Goal: Contribute content: Contribute content

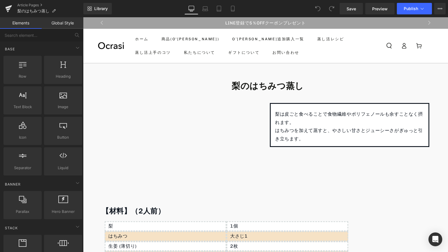
click at [351, 110] on p "梨は皮ごと食べることで食物繊維やポリフェノールも余すことなく摂れます。" at bounding box center [349, 118] width 149 height 17
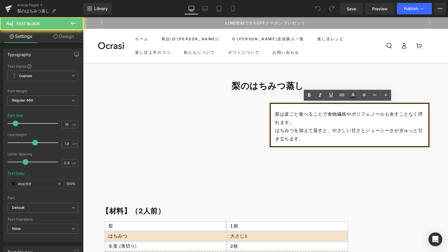
click at [290, 122] on p "梨は皮ごと食べることで食物繊維やポリフェノールも余すことなく摂れます。" at bounding box center [349, 118] width 149 height 17
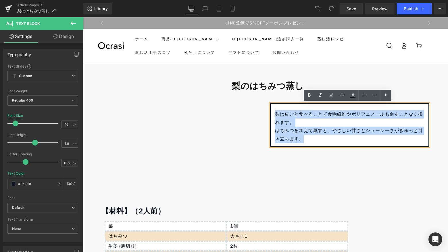
drag, startPoint x: 273, startPoint y: 113, endPoint x: 307, endPoint y: 143, distance: 46.0
click at [307, 143] on div "梨は皮ごと食べることで食物繊維やポリフェノールも余すことなく摂れます。 ⁡ はちみつを加えて蒸すと、やさしい甘さとジューシーさがぎゅっと引き立ちます。" at bounding box center [349, 125] width 159 height 44
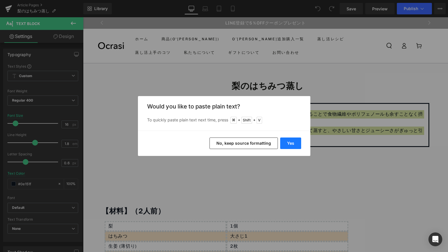
click at [294, 142] on button "Yes" at bounding box center [290, 142] width 21 height 11
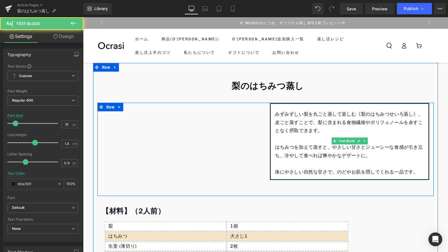
click at [399, 114] on p "みずみずしい梨を丸ごと蒸して楽しむ《梨のはちみつせいろ蒸し》。" at bounding box center [349, 114] width 149 height 8
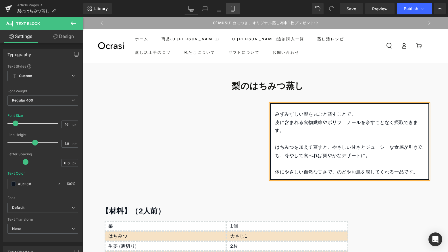
click at [235, 11] on icon at bounding box center [233, 9] width 6 height 6
type input "15"
type input "#000000"
type input "100"
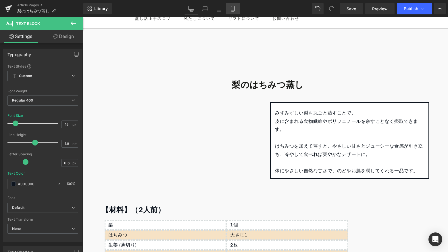
scroll to position [49, 0]
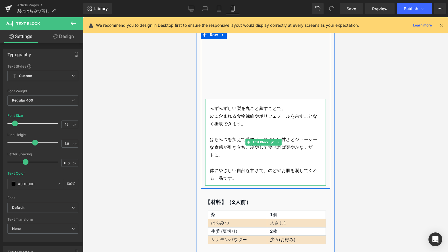
click at [226, 121] on span "皮に含まれる食物繊維やポリフェノールを余すことなく摂取できます。" at bounding box center [263, 119] width 107 height 13
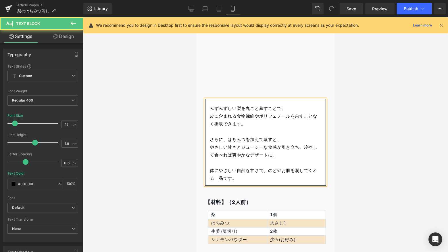
click at [302, 145] on p "やさしい甘さとジューシーな食感が引き立ち、冷やして食べれば爽やかなデザートに。" at bounding box center [265, 151] width 111 height 16
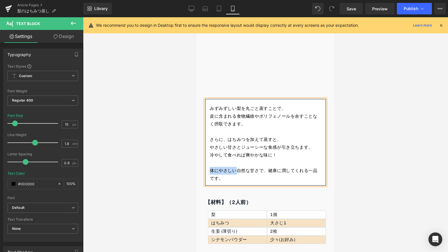
copy p "体にやさしい"
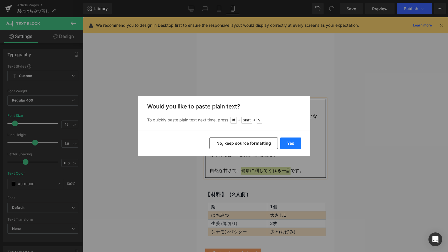
click at [290, 140] on button "Yes" at bounding box center [290, 142] width 21 height 11
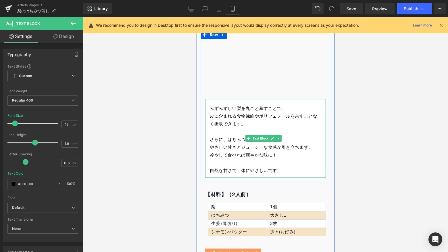
click at [267, 169] on p "自然な甘さで、体にやさしいです。" at bounding box center [265, 171] width 111 height 8
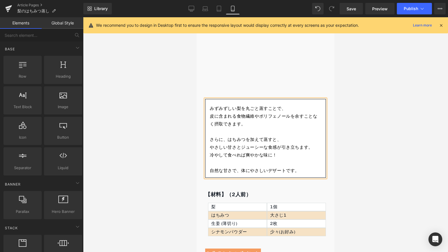
click at [378, 78] on div at bounding box center [265, 134] width 365 height 234
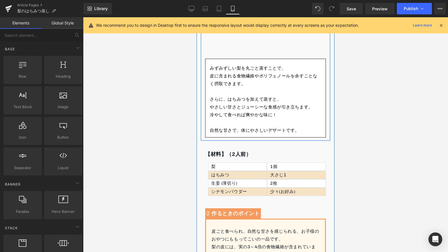
scroll to position [178, 0]
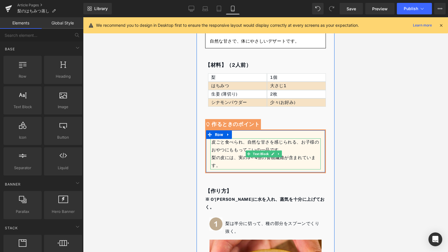
click at [295, 142] on div "皮ごと食べられ、自然な甘さを感じられる、お子様のおやつにももってこいの一品です。 梨の皮には、実の3～4倍の食物繊維が含まれています。" at bounding box center [265, 153] width 110 height 31
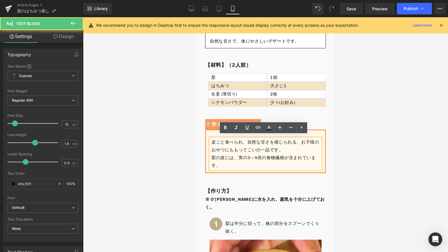
click at [213, 143] on div "皮ごと食べられ、自然な甘さを感じられる、お子様のおやつにももってこいの一品です。 梨の皮には、実の3～4倍の食物繊維が含まれています。" at bounding box center [265, 153] width 110 height 31
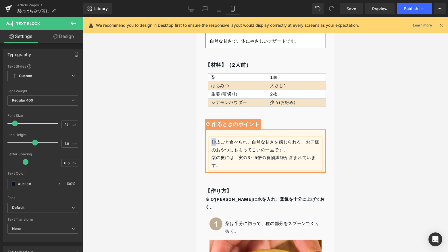
copy div "◎"
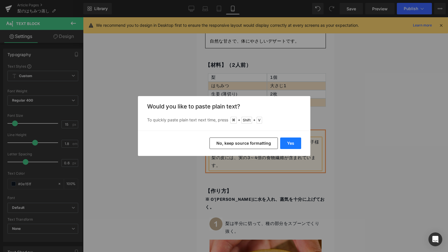
click at [290, 142] on button "Yes" at bounding box center [290, 142] width 21 height 11
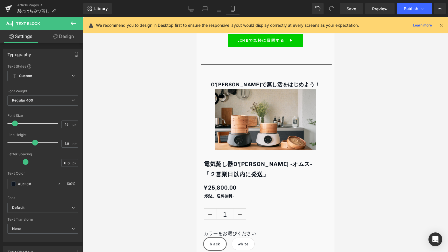
scroll to position [984, 0]
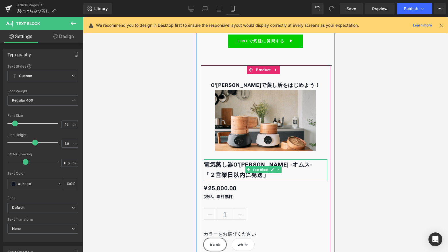
click at [297, 161] on strong "電気蒸し器O’[PERSON_NAME] -オムス-　「２営業日以内に発送」" at bounding box center [261, 169] width 114 height 17
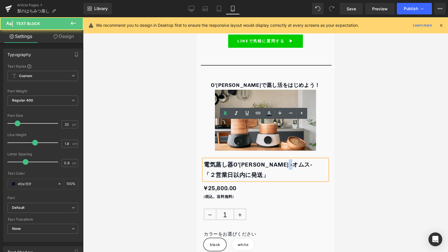
click at [298, 161] on strong "電気蒸し器O’[PERSON_NAME] -オムス-　「２営業日以内に発送」" at bounding box center [261, 169] width 114 height 17
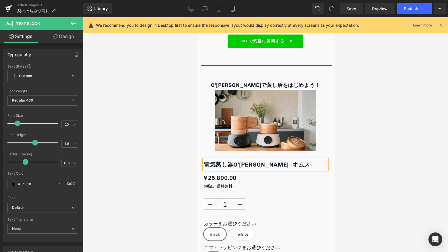
click at [379, 98] on div at bounding box center [265, 134] width 365 height 234
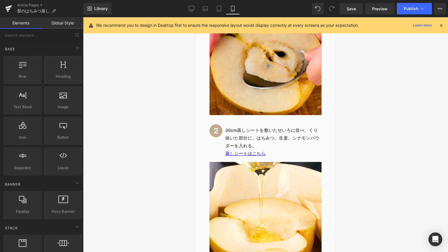
scroll to position [412, 0]
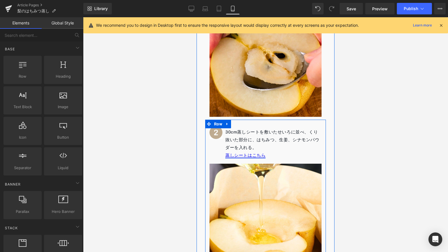
click at [258, 153] on link "蒸しシートはこちら" at bounding box center [245, 155] width 40 height 5
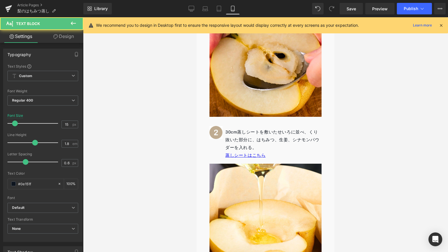
click at [383, 120] on div at bounding box center [265, 134] width 365 height 234
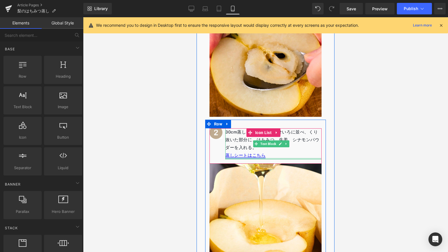
click at [261, 153] on link "蒸しシートはこちら" at bounding box center [245, 155] width 40 height 5
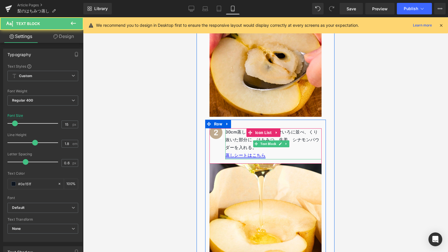
click at [261, 153] on link "蒸しシートはこちら" at bounding box center [245, 155] width 40 height 5
click at [257, 153] on link "蒸しシートはこちら" at bounding box center [245, 155] width 40 height 5
click at [263, 151] on p "蒸しシートはこちら" at bounding box center [273, 155] width 96 height 8
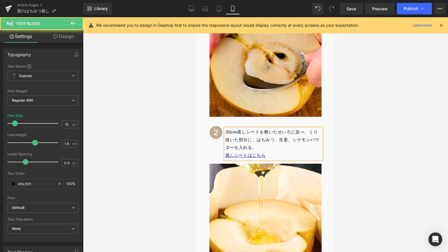
click at [263, 151] on p "蒸しシートはこちら" at bounding box center [273, 155] width 96 height 8
click at [248, 153] on link "蒸しシートはこちら" at bounding box center [245, 155] width 40 height 5
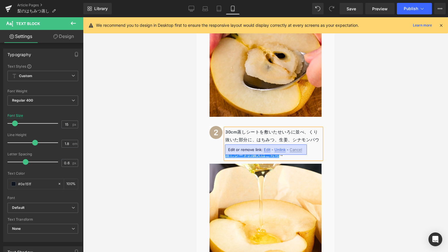
click at [364, 121] on div at bounding box center [265, 134] width 365 height 234
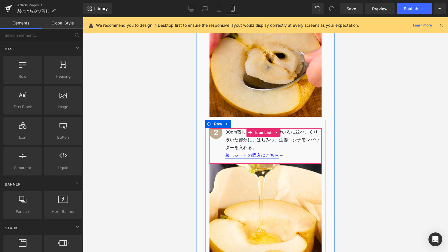
click at [263, 153] on link "蒸しシートの購入はこちら" at bounding box center [252, 155] width 54 height 5
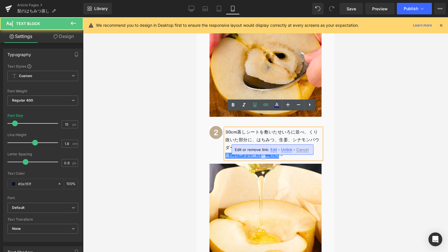
click at [263, 153] on link "蒸しシートの購入はこちら" at bounding box center [252, 155] width 54 height 5
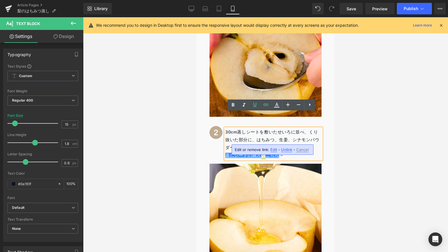
click at [270, 151] on span "Edit" at bounding box center [273, 149] width 7 height 5
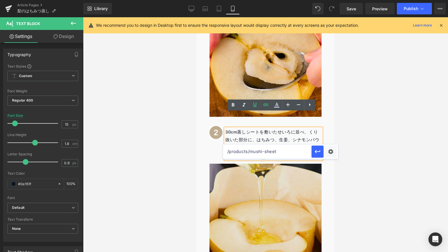
drag, startPoint x: 488, startPoint y: 167, endPoint x: 211, endPoint y: 153, distance: 277.3
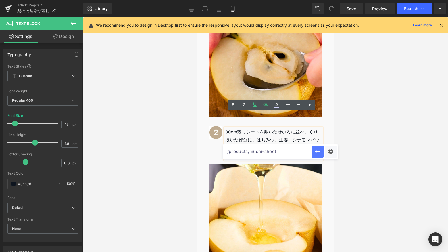
click at [314, 151] on icon "button" at bounding box center [317, 151] width 7 height 7
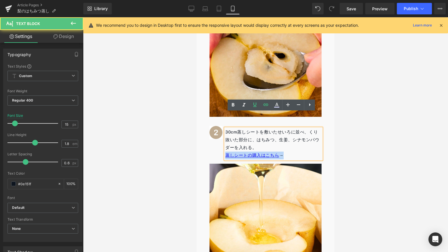
drag, startPoint x: 287, startPoint y: 140, endPoint x: 223, endPoint y: 141, distance: 64.1
click at [223, 141] on div "30cm蒸しシートを敷いたせいろに並べ、くり抜いた部分に、はちみつ、生姜、シナモンパウダーを入れる。 蒸しシートの購入はこちら → Text Block" at bounding box center [265, 143] width 112 height 31
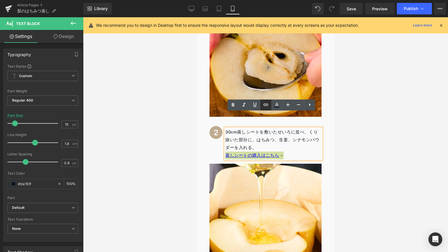
click at [263, 107] on icon at bounding box center [265, 104] width 7 height 7
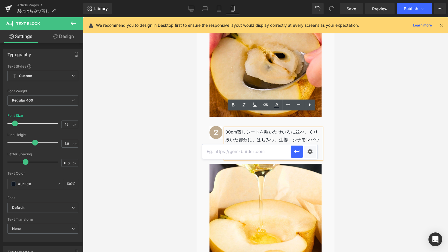
click at [264, 149] on input "text" at bounding box center [246, 151] width 88 height 14
paste input "/products/mushi-sheet"
type input "/products/mushi-sheet"
click at [297, 152] on icon "button" at bounding box center [296, 151] width 7 height 7
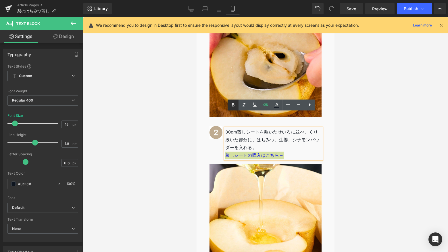
click at [232, 105] on icon at bounding box center [233, 104] width 3 height 3
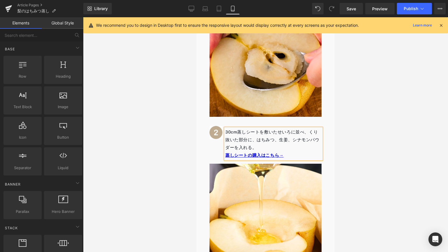
click at [372, 118] on div at bounding box center [265, 134] width 365 height 234
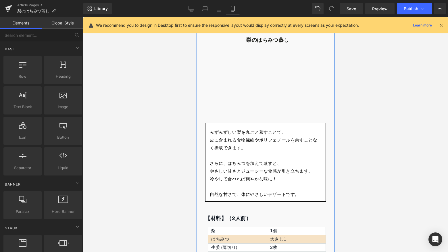
scroll to position [0, 0]
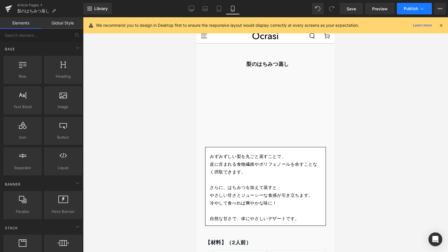
click at [419, 4] on button "Publish" at bounding box center [414, 8] width 35 height 11
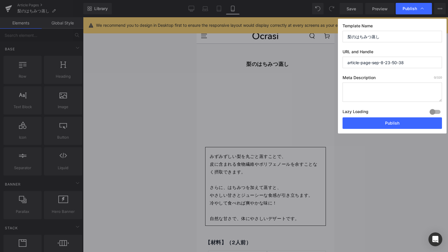
drag, startPoint x: 413, startPoint y: 64, endPoint x: 317, endPoint y: 67, distance: 95.7
click at [317, 67] on div "Publish Template Name 梨のはちみつ蒸し URL and Handle article-page-sep-8-23-50-38 Meta …" at bounding box center [224, 126] width 448 height 252
click at [363, 60] on input "article-page-sep-8-23-50-38" at bounding box center [391, 62] width 99 height 11
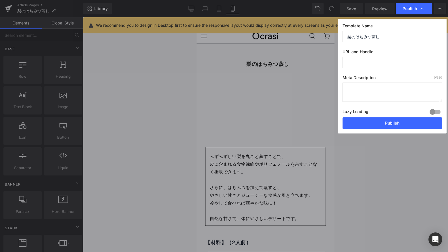
drag, startPoint x: 379, startPoint y: 36, endPoint x: 336, endPoint y: 34, distance: 43.7
click at [336, 34] on div "Publish Template Name 梨のはちみつ蒸し URL and Handle Meta Description 0 /320 Lazy Load…" at bounding box center [224, 126] width 448 height 252
click at [372, 60] on input "text" at bounding box center [391, 62] width 99 height 11
paste input "Honey-steamed pears"
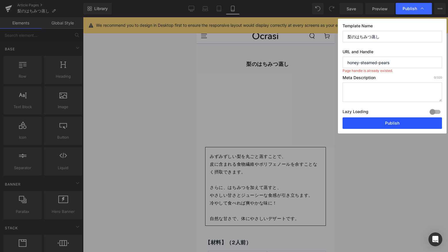
type input "honey-steamed-pears"
click at [367, 119] on button "Publish" at bounding box center [391, 122] width 99 height 11
click at [367, 120] on button "Publish" at bounding box center [391, 122] width 99 height 11
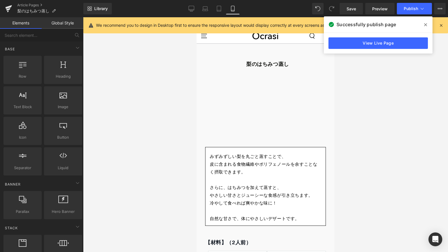
click at [426, 25] on icon at bounding box center [425, 24] width 3 height 5
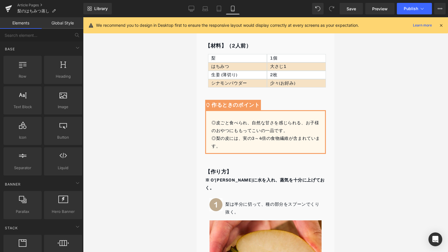
scroll to position [247, 0]
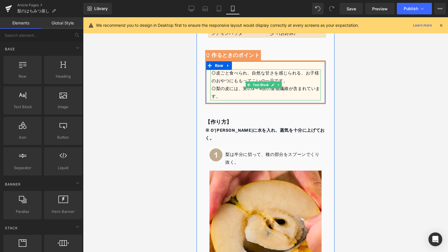
click at [235, 77] on div "◎皮ごと食べられ、自然な甘さを感じられる、お子様のおやつにももってこいの一品です。 ◎梨の皮には、実の3～4倍の食物繊維が含まれています。" at bounding box center [265, 84] width 110 height 31
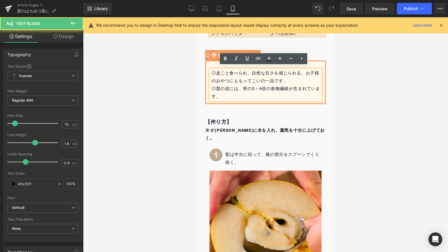
click at [265, 80] on div "◎皮ごと食べられ、自然な甘さを感じられる、お子様のおやつにももってこいの一品です。 ◎梨の皮には、実の3～4倍の食物繊維が含まれています。" at bounding box center [265, 84] width 110 height 31
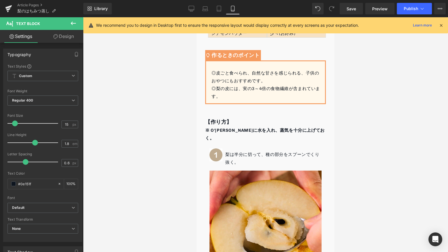
click at [183, 79] on div at bounding box center [265, 134] width 365 height 234
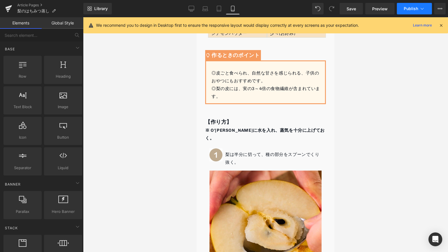
click at [408, 7] on span "Publish" at bounding box center [411, 8] width 14 height 5
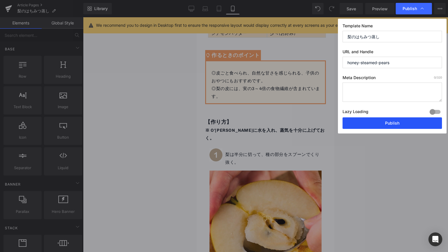
click at [374, 117] on button "Publish" at bounding box center [391, 122] width 99 height 11
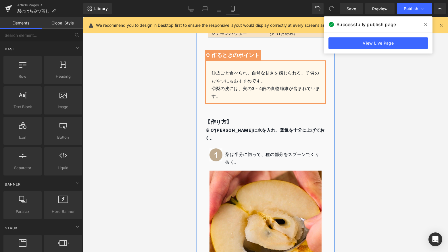
scroll to position [0, 0]
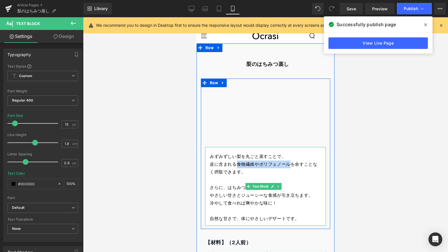
drag, startPoint x: 257, startPoint y: 159, endPoint x: 289, endPoint y: 160, distance: 32.2
click at [289, 161] on span "皮に含まれる食物繊維やポリフェノールを余すことなく摂取できます。" at bounding box center [263, 167] width 107 height 13
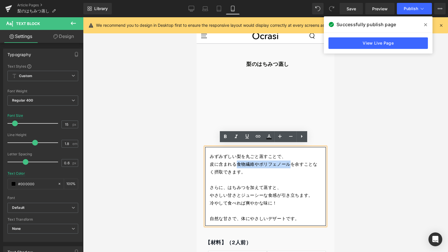
copy span "食物繊維やポリフェノール"
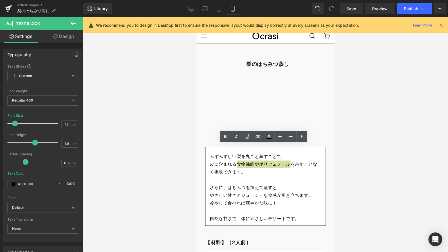
click at [184, 171] on div at bounding box center [265, 134] width 365 height 234
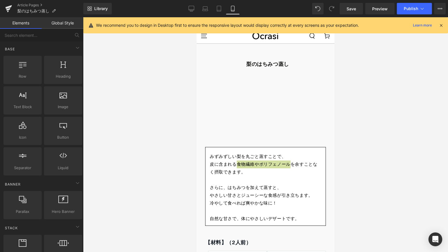
click at [184, 171] on div at bounding box center [265, 134] width 365 height 234
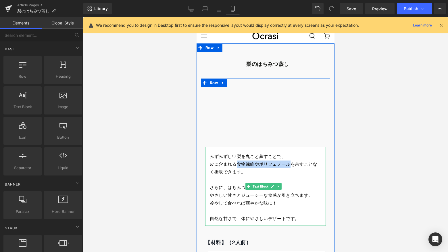
click at [228, 170] on span "皮に含まれる食物繊維やポリフェノールを余すことなく摂取できます。" at bounding box center [263, 167] width 107 height 13
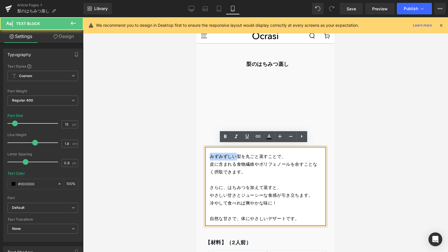
drag, startPoint x: 235, startPoint y: 153, endPoint x: 211, endPoint y: 152, distance: 24.2
click at [211, 153] on p "みずみずしい梨を丸ごと蒸すことで、" at bounding box center [265, 157] width 111 height 8
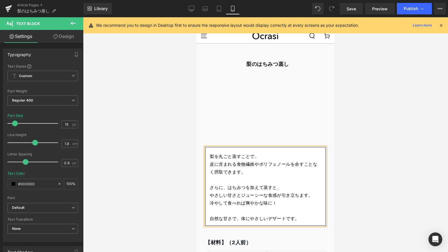
click at [211, 162] on span "皮に含まれる食物繊維やポリフェノールを余すことなく摂取できます。" at bounding box center [263, 167] width 107 height 13
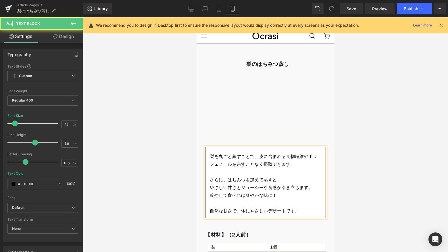
click at [281, 176] on p "さらに、はちみつを加えて蒸すと、" at bounding box center [265, 180] width 111 height 8
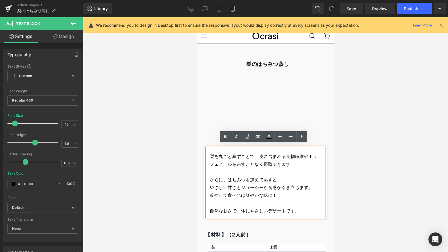
click at [242, 185] on p "やさしい甘さとジューシーな食感が引き立ちます。" at bounding box center [265, 188] width 111 height 8
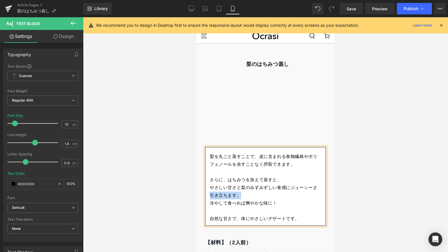
copy p "引き立ちます。"
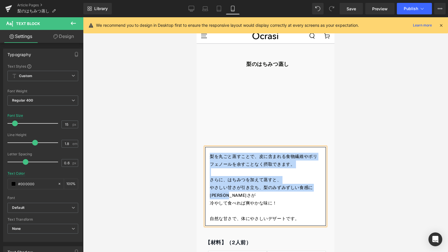
drag, startPoint x: 245, startPoint y: 194, endPoint x: 209, endPoint y: 151, distance: 56.5
click at [209, 151] on div "梨を丸ごと蒸すことで、 皮に含まれる食物繊維やポリフェノールを余すことなく摂取できます。 さらに、はちみつを加えて蒸すと、 やさしい甘さが引き立ち、梨のみずみ…" at bounding box center [265, 186] width 121 height 79
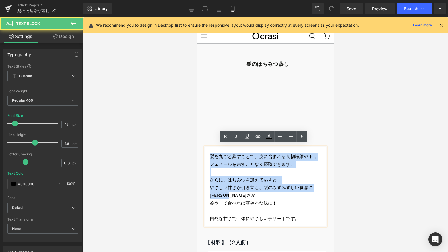
click at [209, 151] on div "梨を丸ごと蒸すことで、 皮に含まれる食物繊維やポリフェノールを余すことなく摂取できます。 さらに、はちみつを加えて蒸すと、 やさしい甘さが引き立ち、梨のみずみ…" at bounding box center [265, 186] width 121 height 79
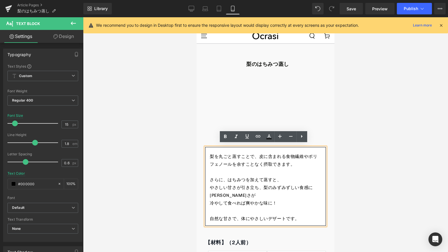
click at [209, 152] on div "梨を丸ごと蒸すことで、 皮に含まれる食物繊維やポリフェノールを余すことなく摂取できます。 さらに、はちみつを加えて蒸すと、 やさしい甘さが引き立ち、梨のみずみ…" at bounding box center [265, 186] width 121 height 79
click at [252, 192] on p "やさしい甘さが引き立ち、梨のみずみずしい食感に[PERSON_NAME]さが" at bounding box center [265, 192] width 111 height 16
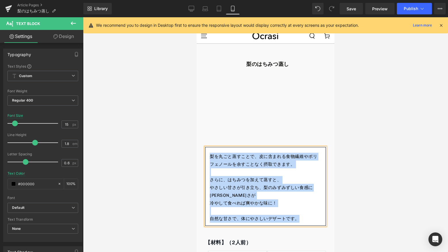
copy div "梨を丸ごと蒸すことで、 皮に含まれる食物繊維やポリフェノールを余すことなく摂取できます。 さらに、はちみつを加えて蒸すと、 やさしい甘さが引き立ち、梨のみずみ…"
click at [269, 185] on span "やさしい甘さが引き立ち、梨のみずみずしい食感に[PERSON_NAME]さが" at bounding box center [261, 191] width 103 height 13
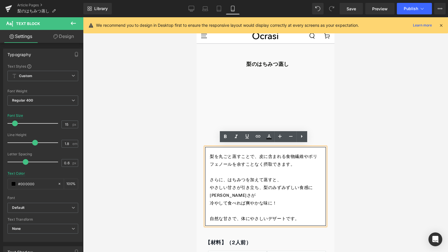
click at [265, 185] on span "やさしい甘さが引き立ち、梨のみずみずしい食感に[PERSON_NAME]さが" at bounding box center [261, 191] width 103 height 13
click at [279, 207] on p at bounding box center [265, 211] width 111 height 8
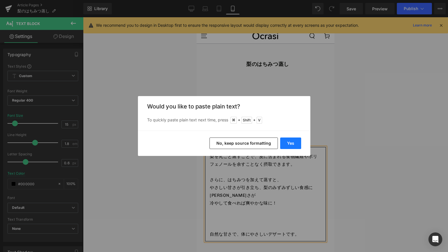
click at [293, 138] on button "Yes" at bounding box center [290, 142] width 21 height 11
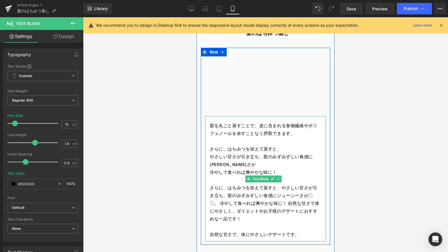
scroll to position [36, 0]
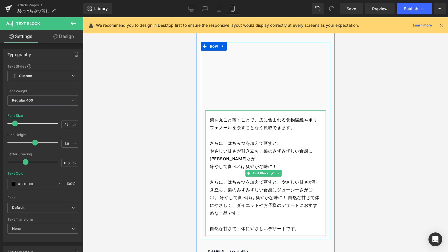
click at [282, 181] on p "さらに、はちみつを加えて蒸すと、やさしい甘さが引き立ち、梨のみずみずしい食感にジューシーさが〇〇。 冷やして食べれば爽やかな味に！ 自然な甘さで体にやさしく、…" at bounding box center [265, 197] width 111 height 39
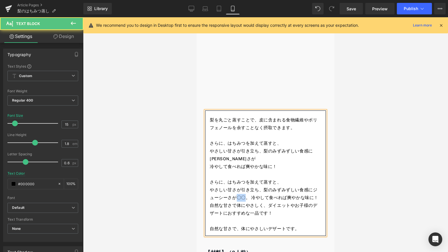
drag, startPoint x: 241, startPoint y: 195, endPoint x: 248, endPoint y: 195, distance: 7.8
click at [248, 195] on p "やさしい甘さが引き立ち、梨のみずみずしい食感にジューシーさが〇〇。 冷やして食べれば爽やかな味に！ 自然な甘さで体にやさしく、ダイエットやお子様のデザートにお…" at bounding box center [265, 201] width 111 height 31
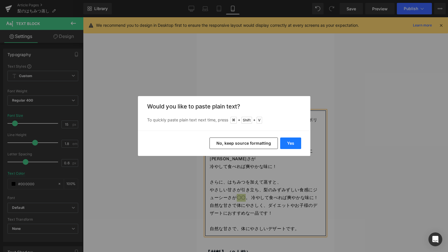
click at [288, 141] on button "Yes" at bounding box center [290, 142] width 21 height 11
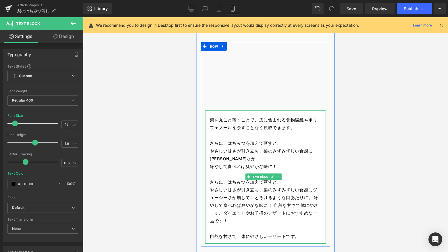
click at [253, 195] on p "やさしい甘さが引き立ち、梨のみずみずしい食感にジューシーさが増して、とろけるような口あたりに。 冷やして食べれば爽やかな味に！ 自然な甘さで体にやさしく、ダイ…" at bounding box center [265, 205] width 111 height 39
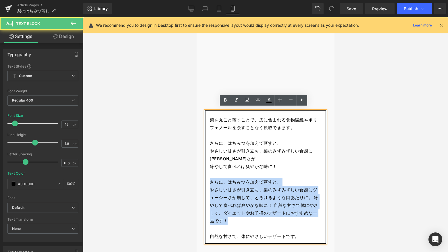
drag, startPoint x: 210, startPoint y: 179, endPoint x: 241, endPoint y: 217, distance: 49.4
click at [241, 217] on div "梨を丸ごと蒸すことで、 皮に含まれる食物繊維やポリフェノールを余すことなく摂取できます。 さらに、はちみつを加えて蒸すと、 やさしい甘さが引き立ち、梨のみずみ…" at bounding box center [265, 176] width 121 height 133
copy div "さらに、はちみつを加えて蒸すと、 やさしい甘さが引き立ち、梨のみずみずしい食感にジューシーさが増して、とろけるような口あたりに。 冷やして食べれば爽やかな味に…"
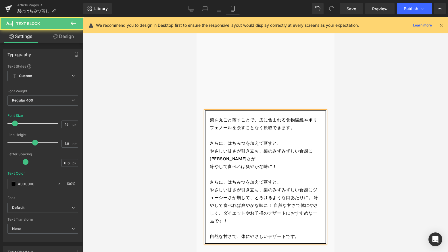
click at [224, 133] on p at bounding box center [265, 136] width 111 height 8
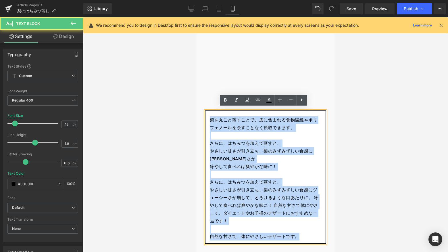
drag, startPoint x: 211, startPoint y: 117, endPoint x: 314, endPoint y: 234, distance: 155.5
click at [314, 234] on div "梨を丸ごと蒸すことで、 皮に含まれる食物繊維やポリフェノールを余すことなく摂取できます。 さらに、はちみつを加えて蒸すと、 やさしい甘さが引き立ち、梨のみずみ…" at bounding box center [265, 176] width 121 height 133
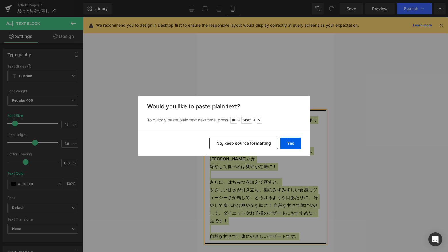
click at [289, 136] on div "Yes No, keep source formatting" at bounding box center [224, 142] width 172 height 25
click at [289, 141] on button "Yes" at bounding box center [290, 142] width 21 height 11
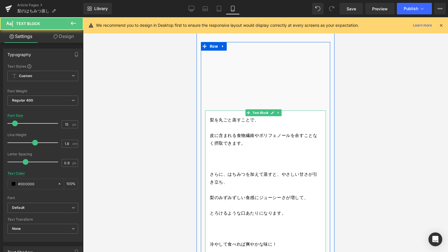
click at [256, 121] on p "梨を丸ごと蒸すことで、" at bounding box center [265, 120] width 111 height 8
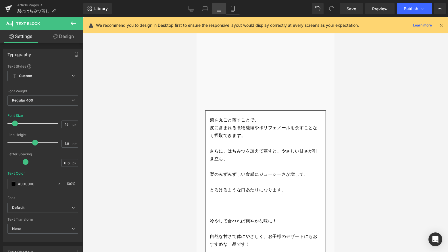
click at [215, 8] on link "Tablet" at bounding box center [219, 8] width 14 height 11
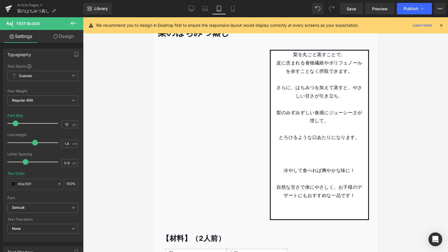
type input "16"
type input "#0e151f"
type input "100"
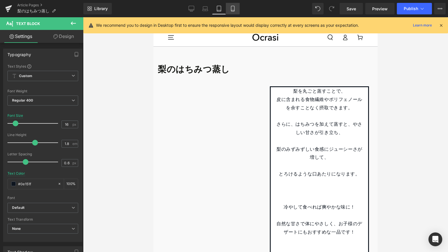
click at [231, 9] on icon at bounding box center [232, 8] width 3 height 5
type input "15"
type input "#000000"
type input "100"
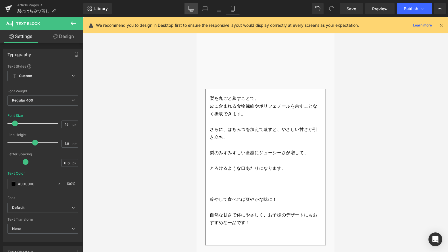
click at [193, 8] on icon at bounding box center [191, 9] width 6 height 6
type input "16"
type input "#0e151f"
type input "100"
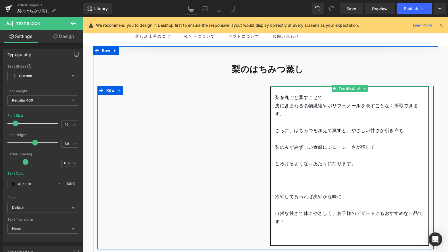
click at [289, 136] on p at bounding box center [349, 139] width 149 height 8
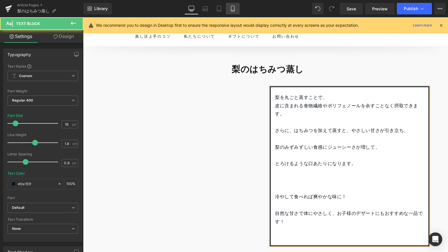
click at [234, 9] on icon at bounding box center [233, 9] width 6 height 6
type input "15"
type input "#000000"
type input "100"
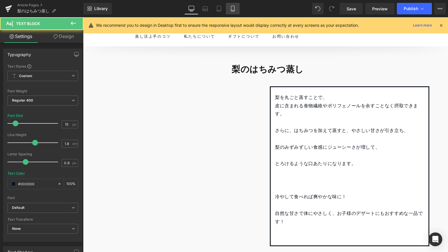
scroll to position [59, 0]
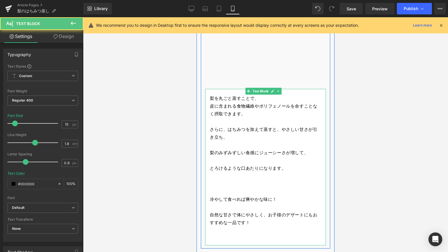
click at [238, 146] on p at bounding box center [265, 145] width 111 height 8
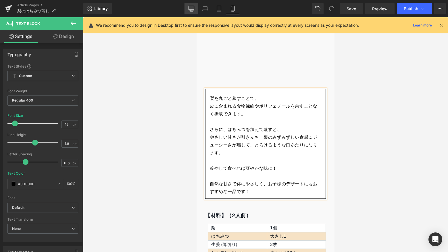
click at [193, 7] on icon at bounding box center [191, 9] width 6 height 6
type input "16"
type input "#0e151f"
type input "100"
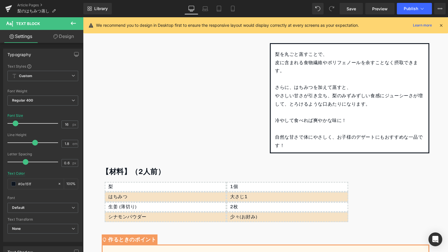
scroll to position [16, 0]
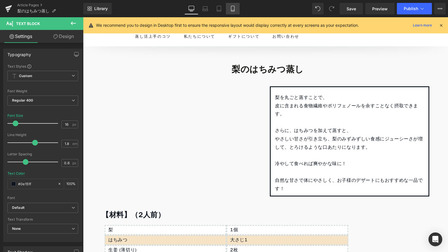
click at [233, 10] on icon at bounding box center [233, 9] width 6 height 6
type input "15"
type input "#000000"
type input "100"
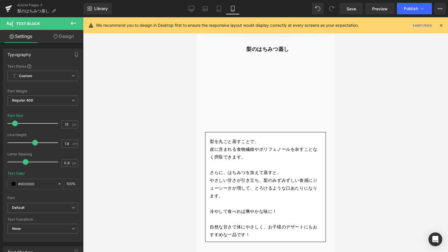
scroll to position [59, 0]
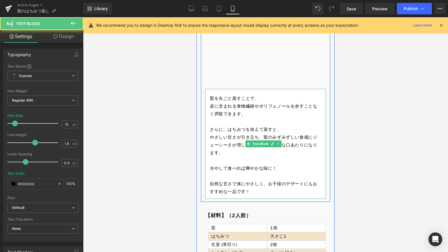
click at [279, 167] on p "冷やして食べれば爽やかな味に！" at bounding box center [265, 168] width 111 height 8
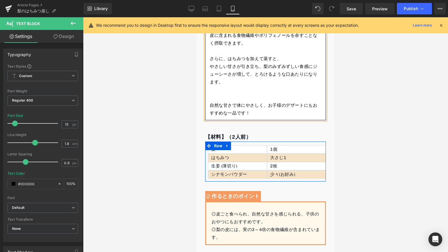
scroll to position [212, 0]
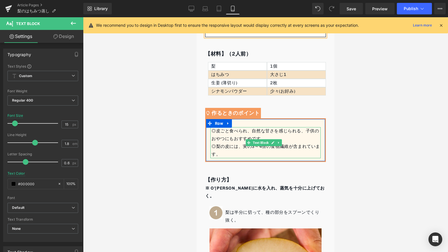
click at [238, 153] on div "◎梨の皮には、実の3～4倍の食物繊維が含まれています。" at bounding box center [265, 150] width 109 height 16
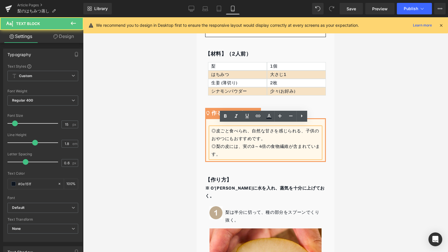
click at [236, 153] on div "◎梨の皮には、実の3～4倍の食物繊維が含まれています。" at bounding box center [265, 150] width 109 height 16
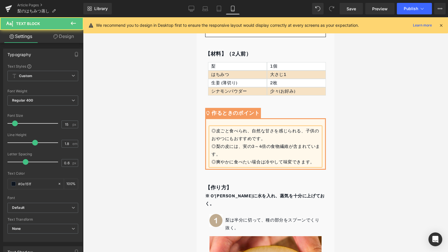
click at [292, 159] on div "◎爽やかに食べたい場合は冷やして味変できます。" at bounding box center [265, 162] width 109 height 8
click at [358, 130] on div at bounding box center [265, 134] width 365 height 234
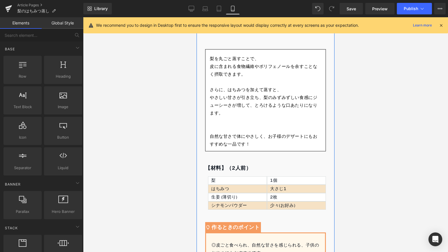
scroll to position [61, 0]
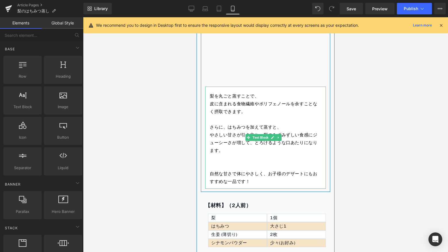
click at [241, 159] on p at bounding box center [265, 158] width 111 height 8
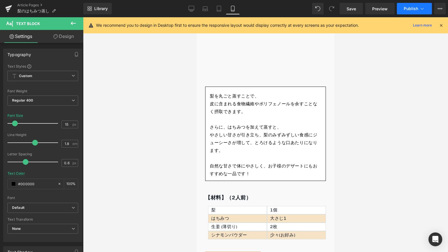
click at [417, 9] on span "Publish" at bounding box center [411, 8] width 14 height 5
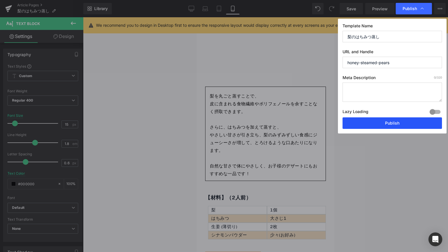
click at [379, 122] on button "Publish" at bounding box center [391, 122] width 99 height 11
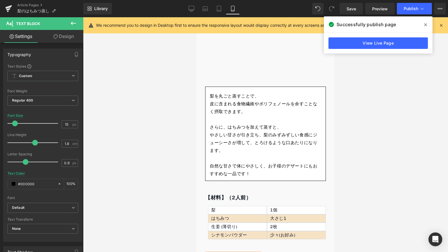
click at [426, 25] on icon at bounding box center [425, 24] width 3 height 3
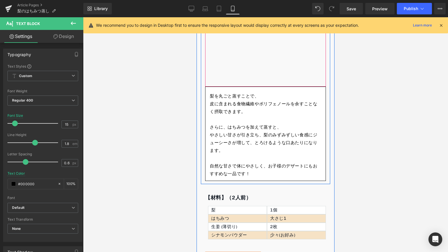
click at [280, 64] on div at bounding box center [265, 52] width 121 height 68
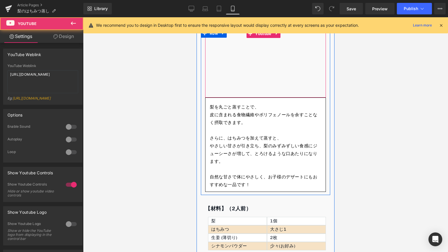
scroll to position [43, 0]
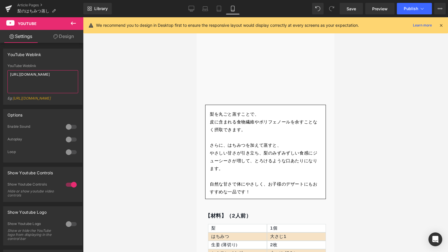
drag, startPoint x: 40, startPoint y: 74, endPoint x: 88, endPoint y: 73, distance: 48.0
click at [88, 73] on div "You are previewing how the will restyle your page. You can not edit Elements in…" at bounding box center [224, 130] width 448 height 261
click at [88, 73] on div at bounding box center [265, 134] width 365 height 234
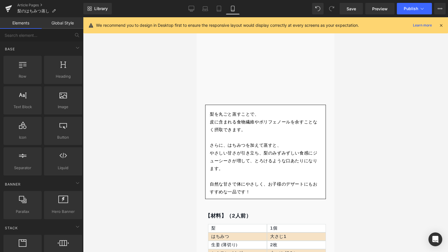
click at [119, 51] on div at bounding box center [265, 134] width 365 height 234
click at [12, 11] on link at bounding box center [8, 8] width 17 height 17
